Goal: Transaction & Acquisition: Purchase product/service

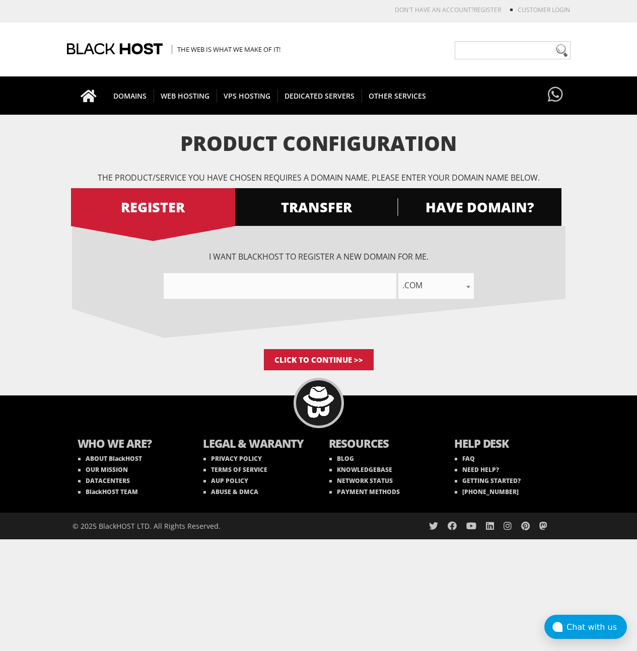
click at [473, 335] on div "I want BlackHOST to register a new domain for me. .com .net .org .us .info .biz…" at bounding box center [318, 287] width 493 height 123
click at [264, 285] on input"] "text" at bounding box center [280, 286] width 233 height 26
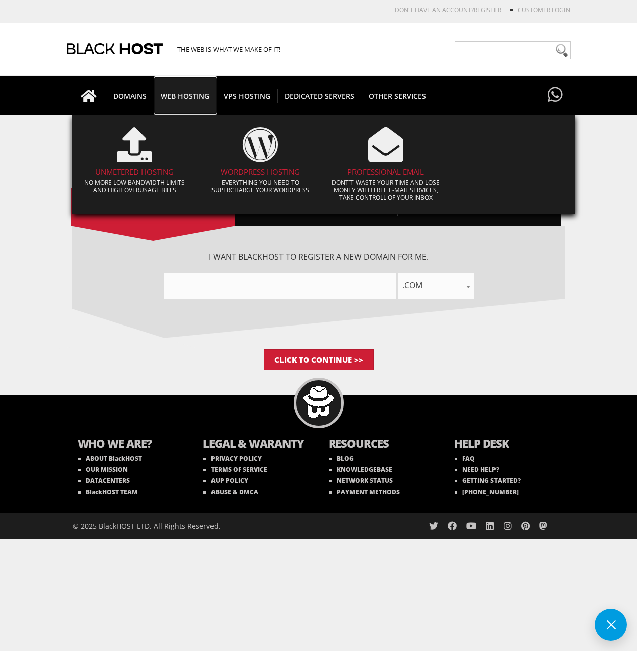
click at [202, 91] on span "WEB HOSTING" at bounding box center [185, 96] width 63 height 14
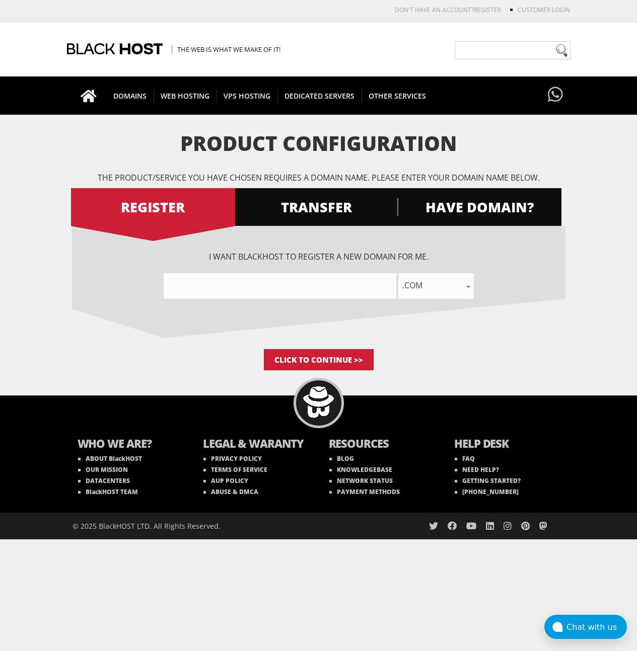
click at [296, 289] on input"] "text" at bounding box center [280, 286] width 233 height 26
type input"] "t"
type input"] "k"
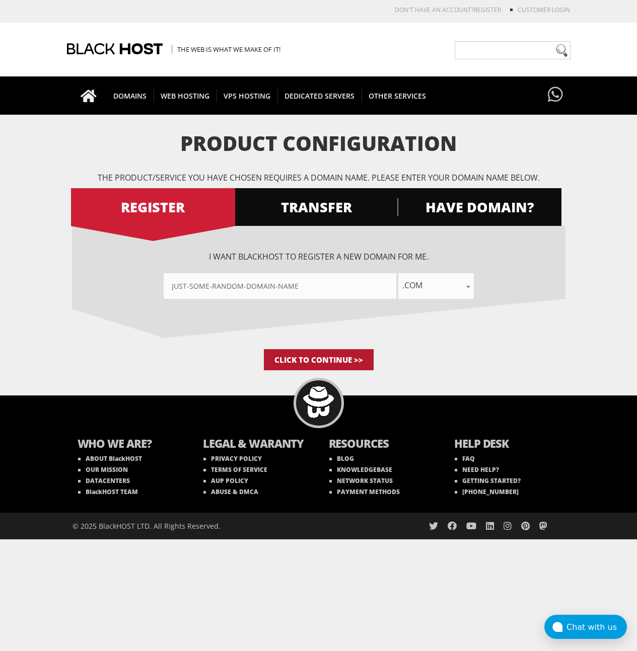
type input"] "just-some-random-domain-name"
click at [357, 364] on input "Click to Continue >>" at bounding box center [319, 359] width 110 height 21
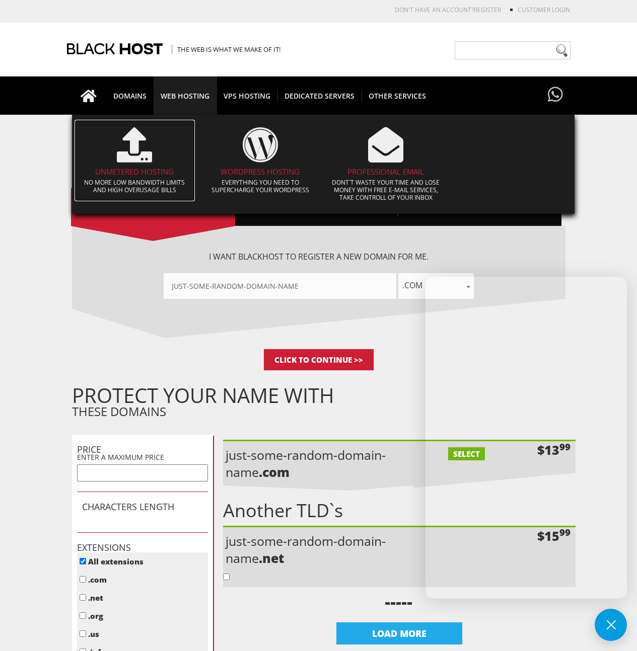
click at [152, 159] on icon at bounding box center [134, 144] width 35 height 35
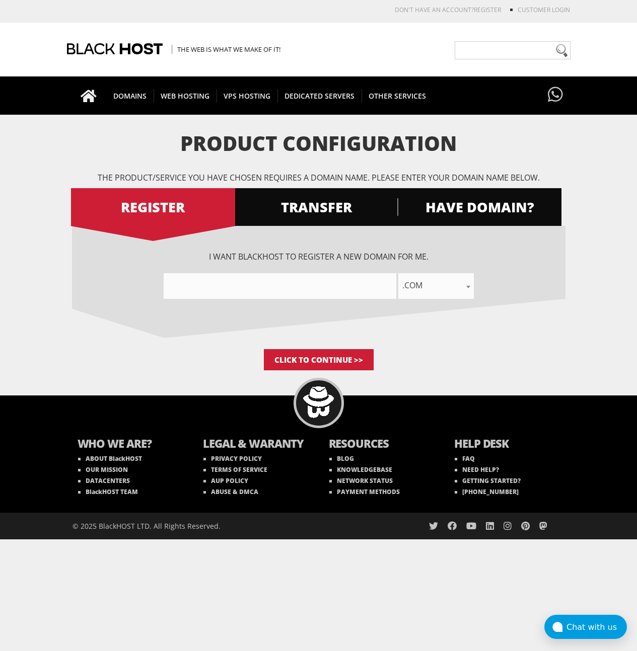
click at [350, 288] on input"] "text" at bounding box center [280, 286] width 233 height 26
type input"] "let-fucking-goooo"
click at [301, 353] on input "Click to Continue >>" at bounding box center [319, 359] width 110 height 21
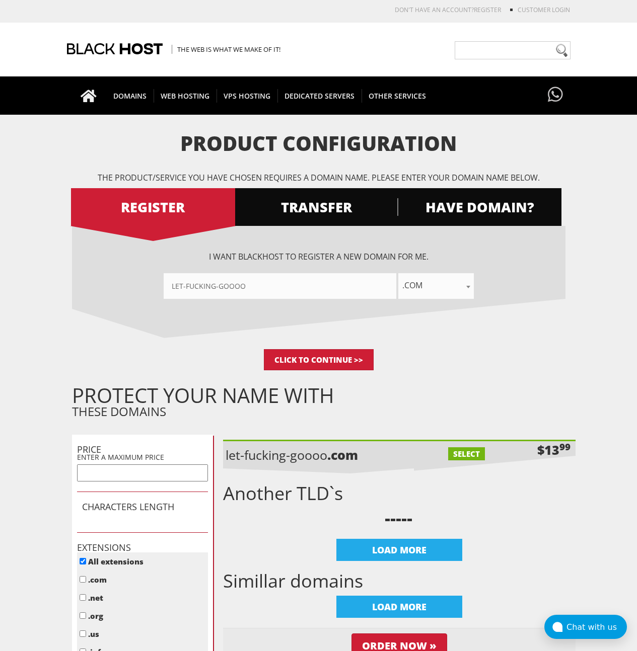
click at [445, 3] on html "CAD CHF EUR GBP JPY MKD RUB USD Don't have an account? REGISTER Customer Login …" at bounding box center [318, 429] width 637 height 859
click at [583, 52] on div "The Web is what we make of it!" at bounding box center [318, 49] width 637 height 53
click at [619, 46] on div "The Web is what we make of it!" at bounding box center [318, 49] width 637 height 53
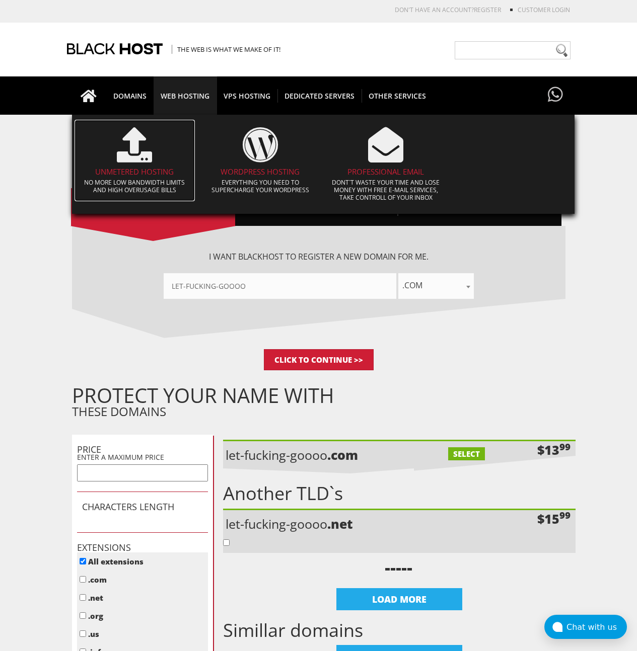
click at [160, 158] on span at bounding box center [135, 144] width 111 height 45
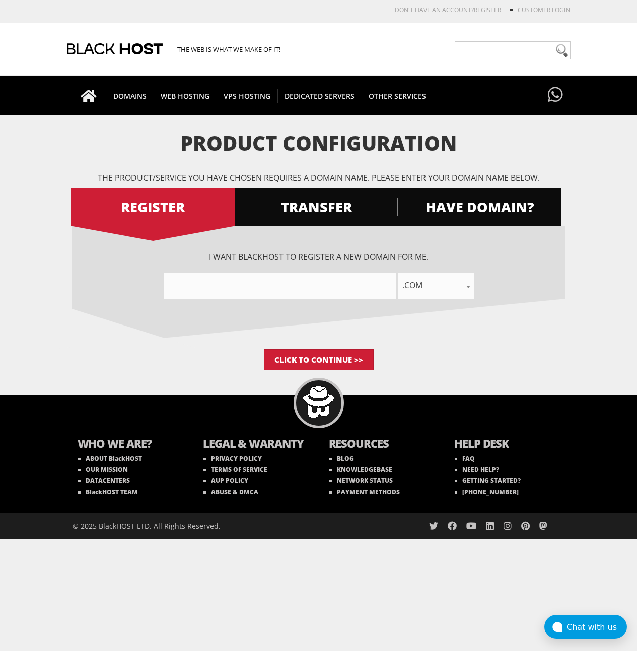
click at [302, 287] on input"] "text" at bounding box center [280, 286] width 233 height 26
type input"] "asda-asd-asdasd-asdsad"
click at [312, 362] on input "Click to Continue >>" at bounding box center [319, 359] width 110 height 21
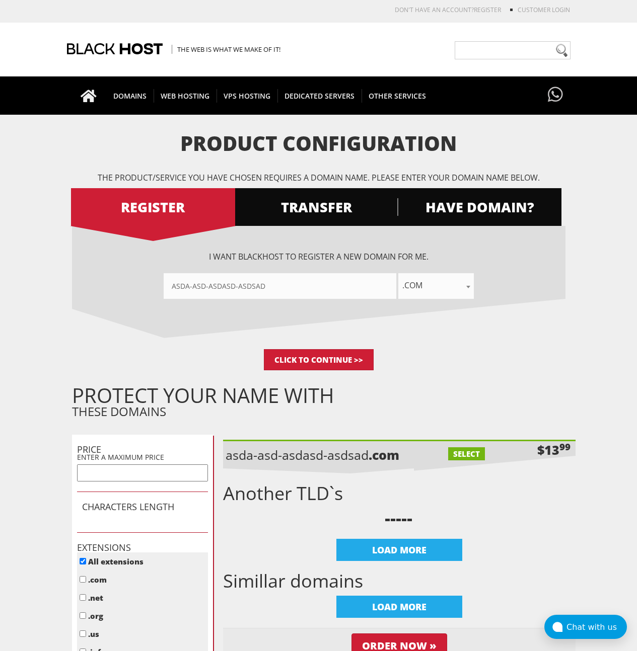
scroll to position [6, 0]
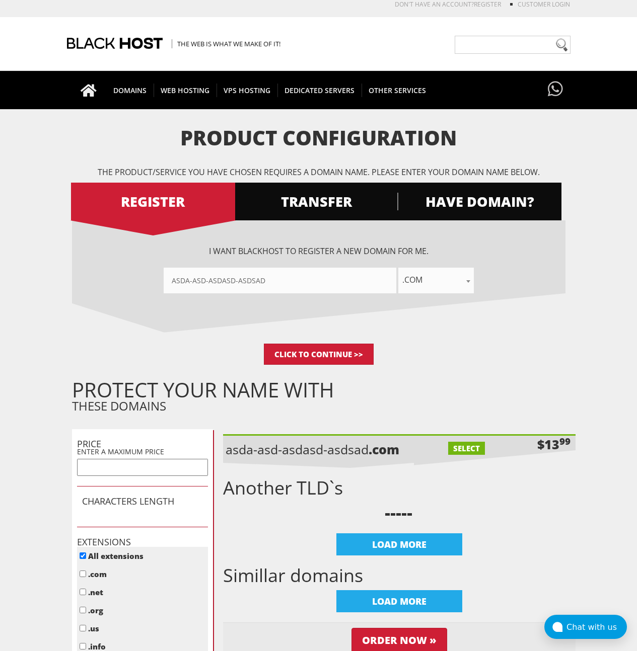
click at [498, 354] on p "Click to Continue >>" at bounding box center [318, 354] width 493 height 21
